Goal: Task Accomplishment & Management: Complete application form

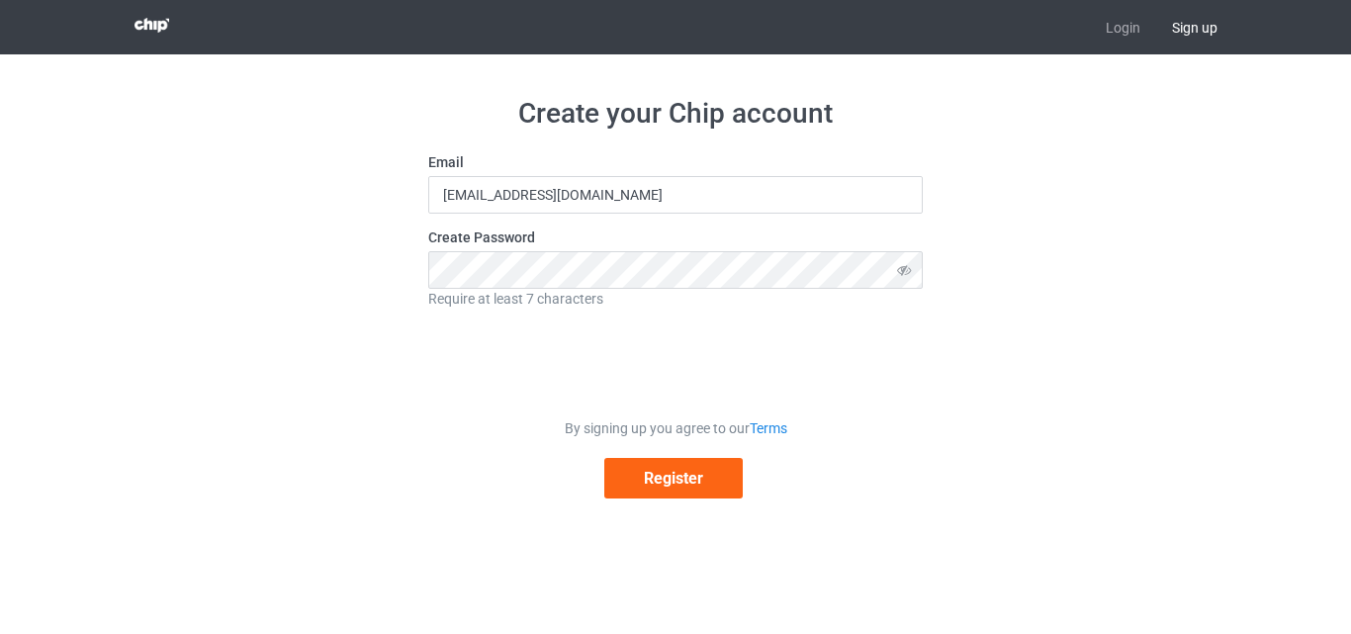
click at [1186, 27] on span "Sign up" at bounding box center [1194, 27] width 77 height 54
drag, startPoint x: 671, startPoint y: 192, endPoint x: 397, endPoint y: 209, distance: 275.4
click at [396, 209] on div "Create your Chip account Email [EMAIL_ADDRESS][DOMAIN_NAME] Create Password Req…" at bounding box center [676, 297] width 1114 height 486
click at [509, 206] on input "[EMAIL_ADDRESS][DOMAIN_NAME]" at bounding box center [675, 195] width 494 height 38
type input "[EMAIL_ADDRESS][DOMAIN_NAME]"
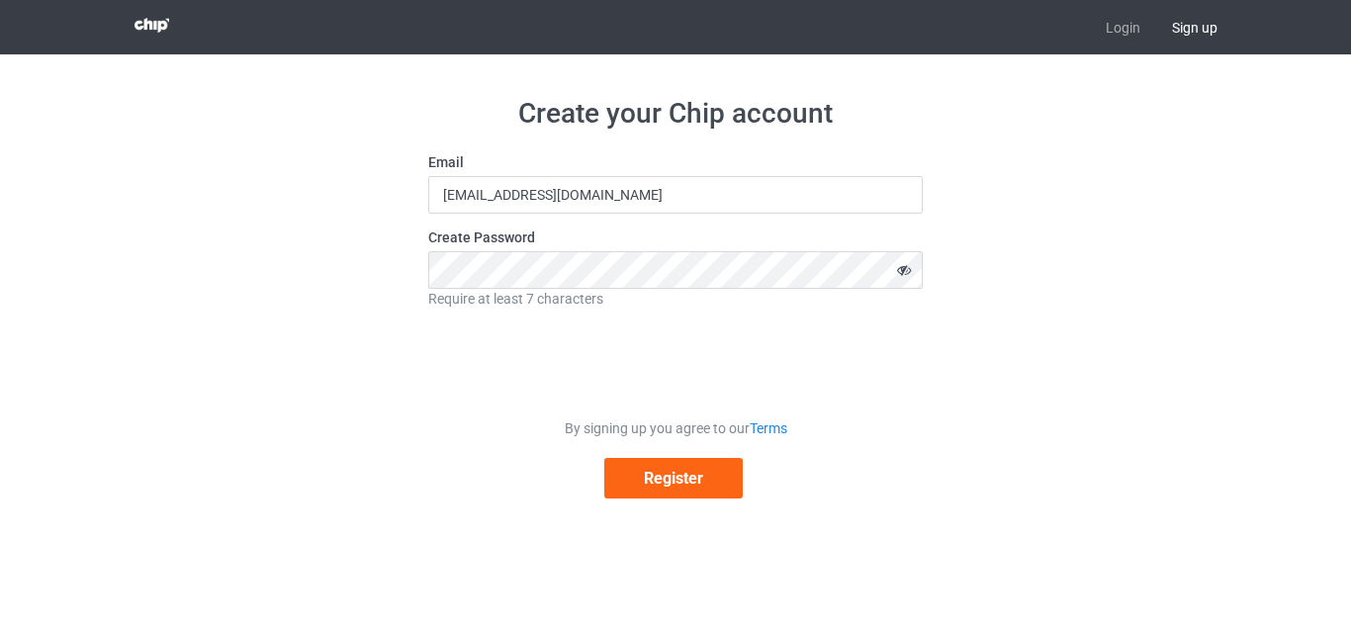
click at [907, 268] on icon at bounding box center [904, 270] width 37 height 38
click at [906, 268] on icon at bounding box center [904, 270] width 37 height 38
click at [673, 485] on button "Register" at bounding box center [673, 478] width 138 height 41
